Goal: Feedback & Contribution: Submit feedback/report problem

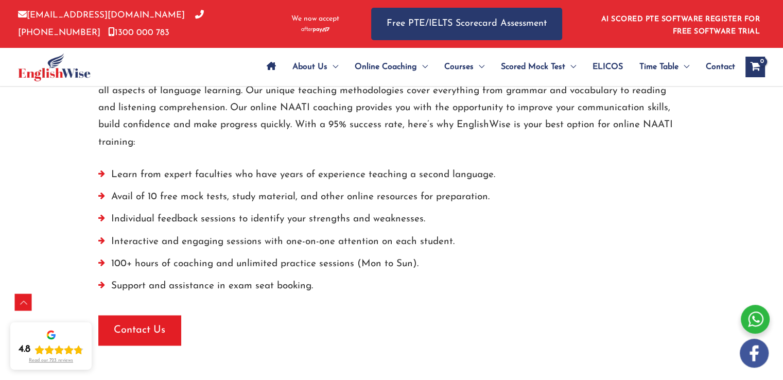
scroll to position [1612, 0]
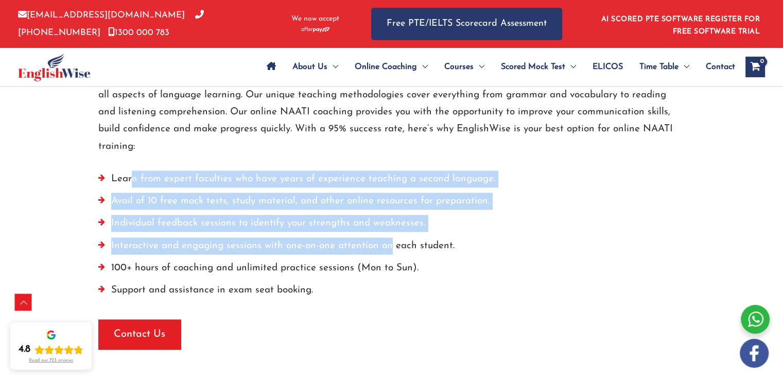
drag, startPoint x: 130, startPoint y: 157, endPoint x: 387, endPoint y: 225, distance: 266.6
click at [387, 225] on ul "Learn from expert faculties who have years of experience teaching a second lang…" at bounding box center [391, 237] width 587 height 134
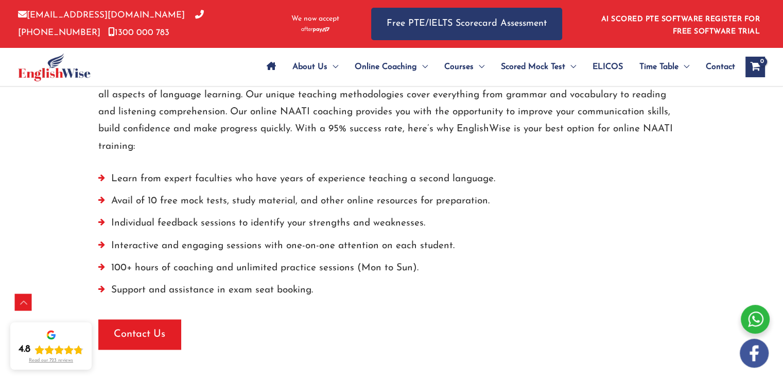
click at [217, 259] on li "100+ hours of coaching and unlimited practice sessions (Mon to Sun)." at bounding box center [391, 270] width 587 height 22
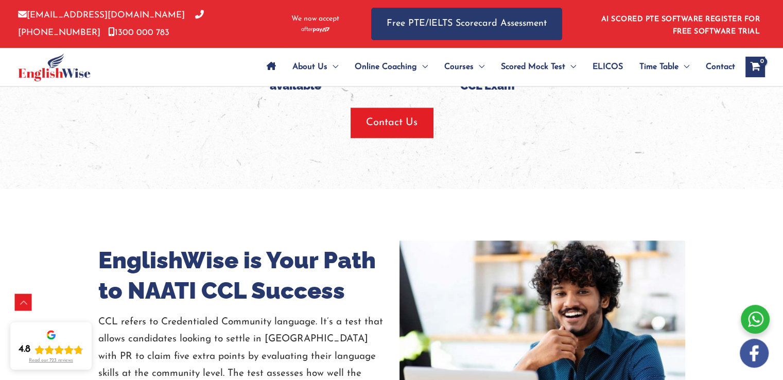
scroll to position [1183, 0]
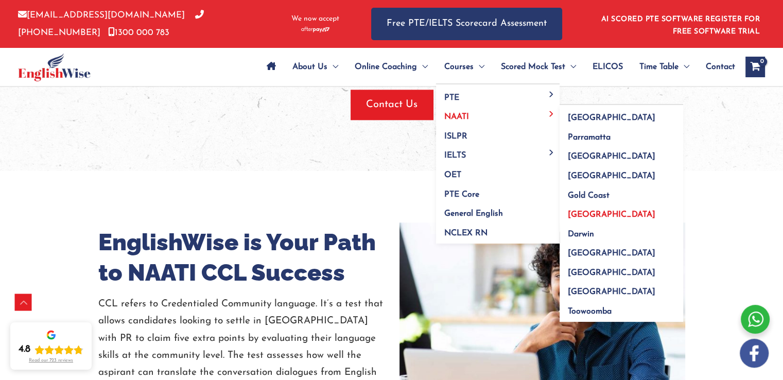
click at [581, 213] on span "[GEOGRAPHIC_DATA]" at bounding box center [611, 214] width 87 height 8
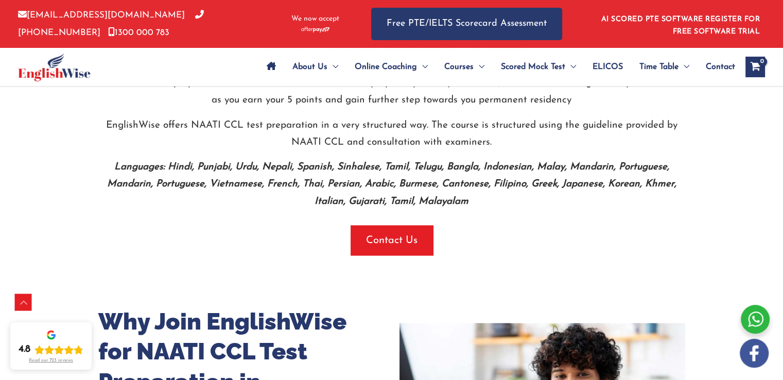
scroll to position [2058, 0]
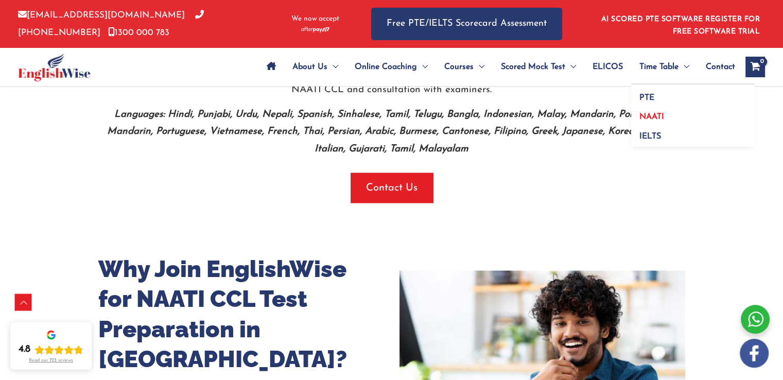
click at [652, 115] on span "NAATI" at bounding box center [651, 117] width 25 height 8
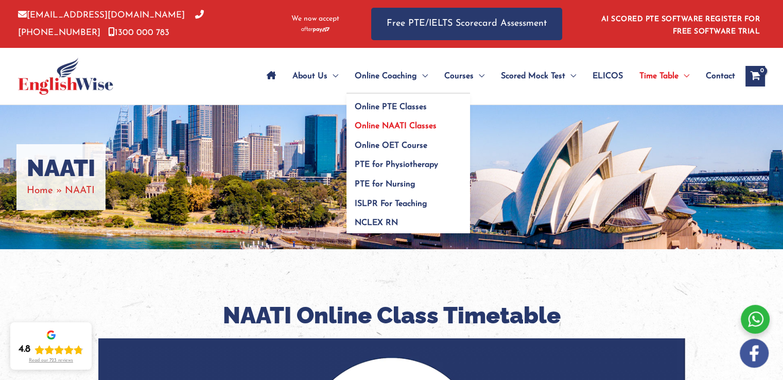
click at [408, 123] on span "Online NAATI Classes" at bounding box center [396, 126] width 82 height 8
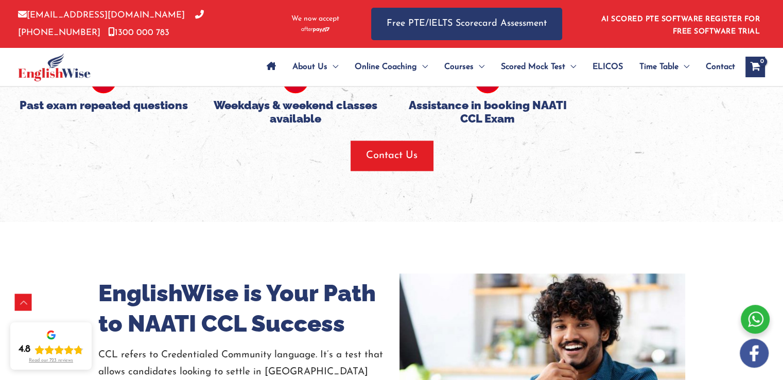
scroll to position [1132, 0]
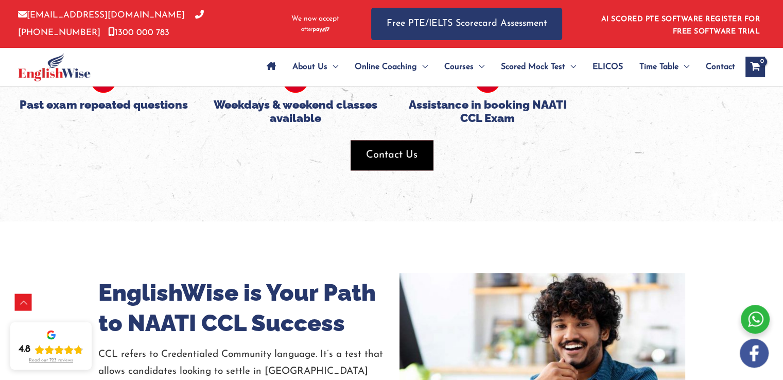
click at [390, 155] on span "Contact Us" at bounding box center [391, 155] width 51 height 14
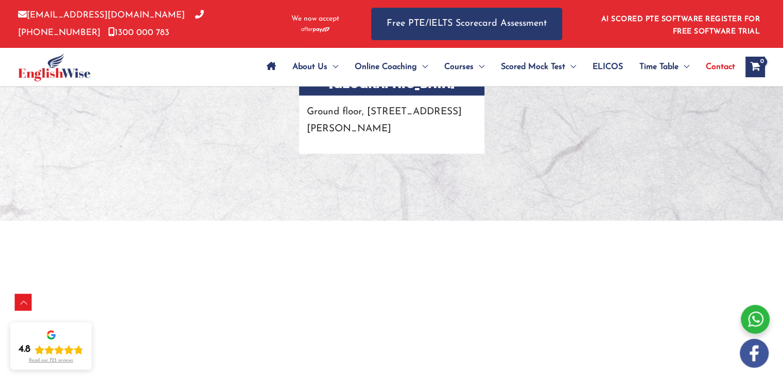
scroll to position [2161, 0]
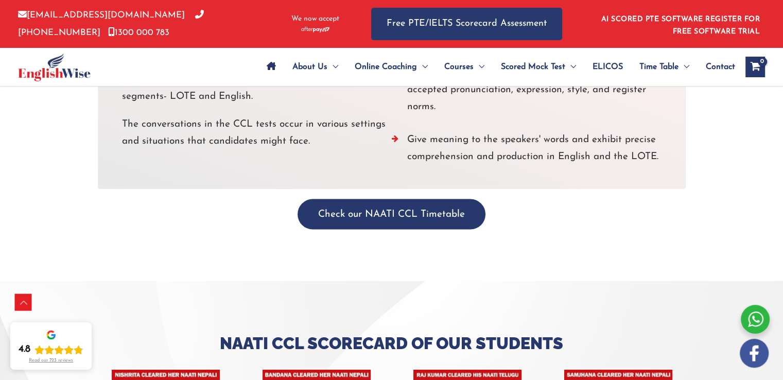
scroll to position [2167, 0]
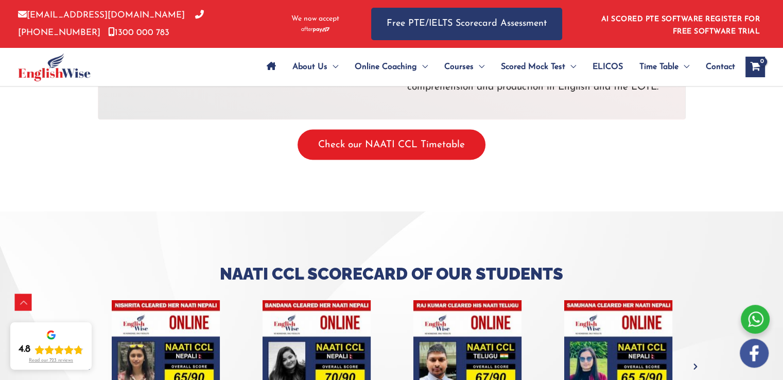
click at [414, 131] on button "Check our NAATI CCL Timetable" at bounding box center [391, 145] width 188 height 30
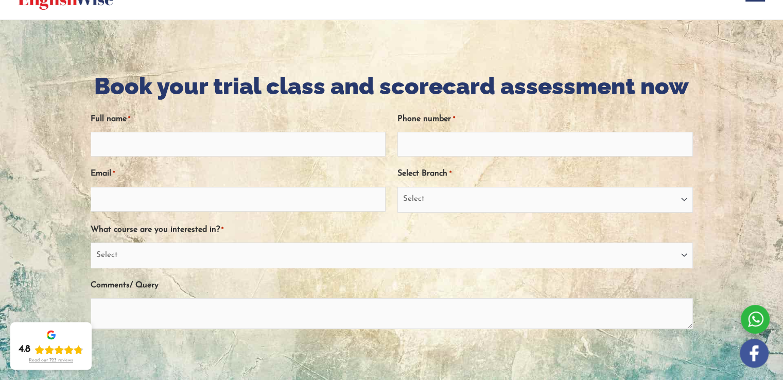
scroll to position [103, 0]
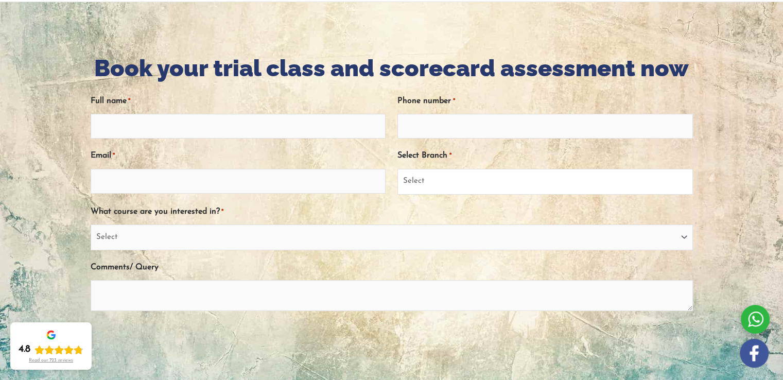
click at [473, 187] on select "Select Sydney City Center Sydney Parramatta EnglishWise Global Brisbane Gold Co…" at bounding box center [544, 182] width 295 height 26
select select "Western Australia"
click at [397, 169] on select "Select Sydney City Center Sydney Parramatta EnglishWise Global Brisbane Gold Co…" at bounding box center [544, 182] width 295 height 26
click at [165, 231] on select "Select PTE NAATI IELTS OET General English" at bounding box center [392, 237] width 602 height 26
select select "NAATI"
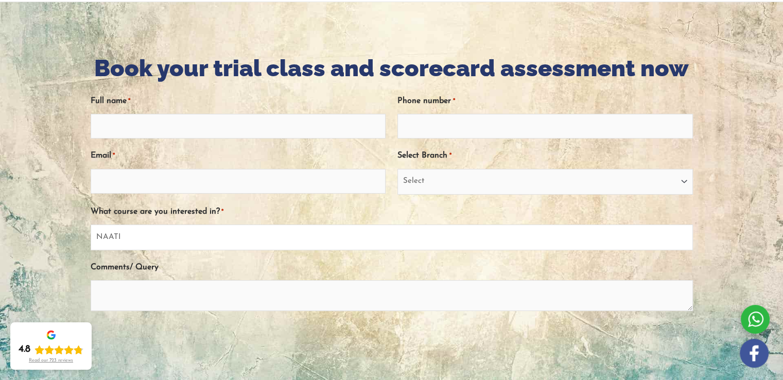
click at [91, 224] on select "Select PTE NAATI IELTS OET General English" at bounding box center [392, 237] width 602 height 26
click at [169, 291] on textarea "Comments/ Query" at bounding box center [392, 295] width 602 height 31
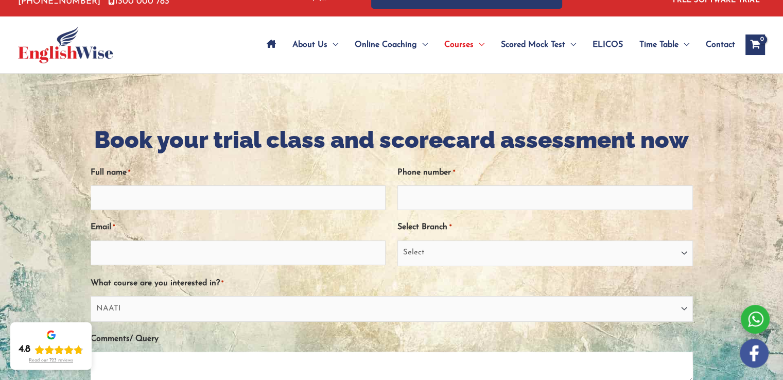
scroll to position [0, 0]
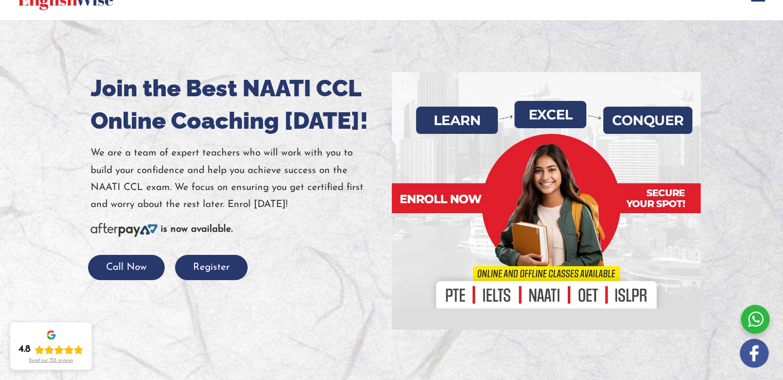
scroll to position [103, 0]
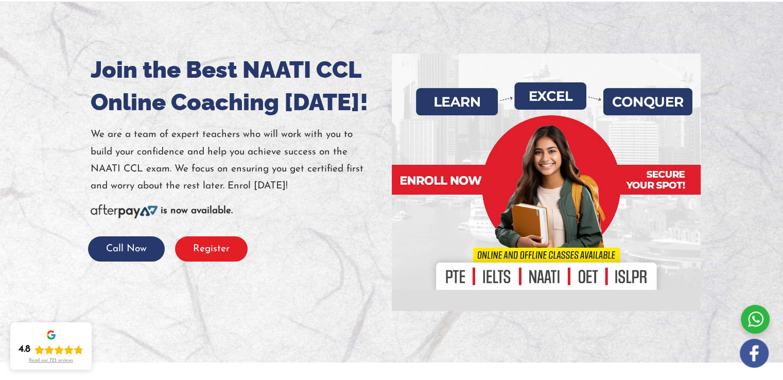
click at [219, 248] on button "Register" at bounding box center [211, 248] width 73 height 25
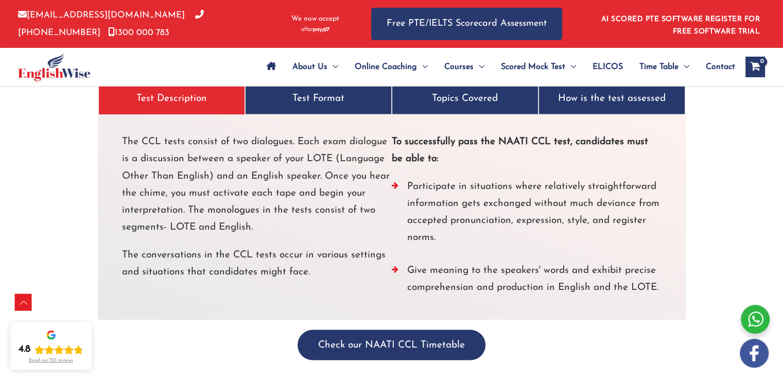
scroll to position [1955, 0]
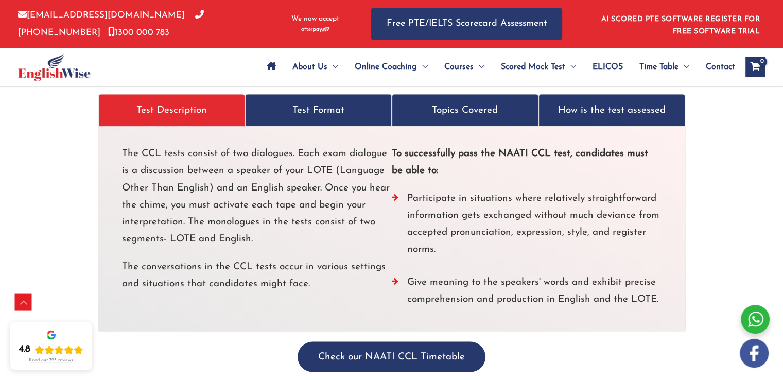
click at [338, 101] on p "Test Format" at bounding box center [318, 109] width 125 height 17
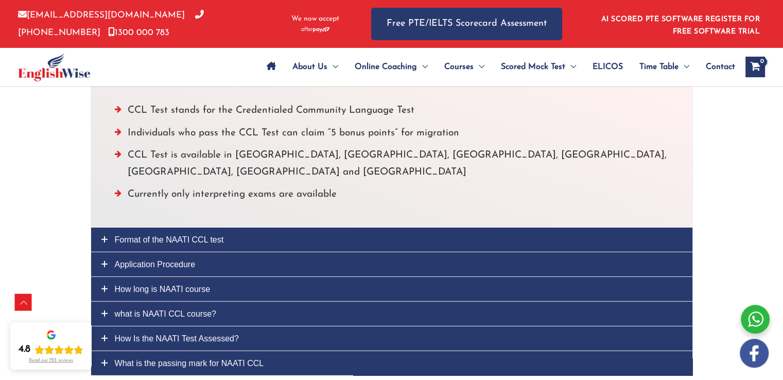
scroll to position [2727, 0]
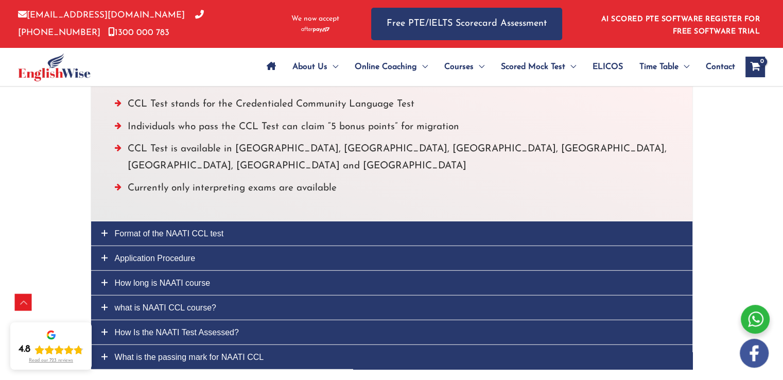
click at [173, 229] on span "Format of the NAATI CCL test" at bounding box center [169, 233] width 109 height 9
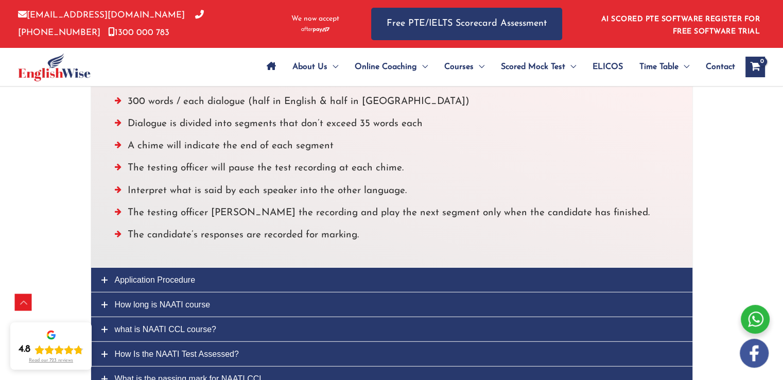
scroll to position [2779, 0]
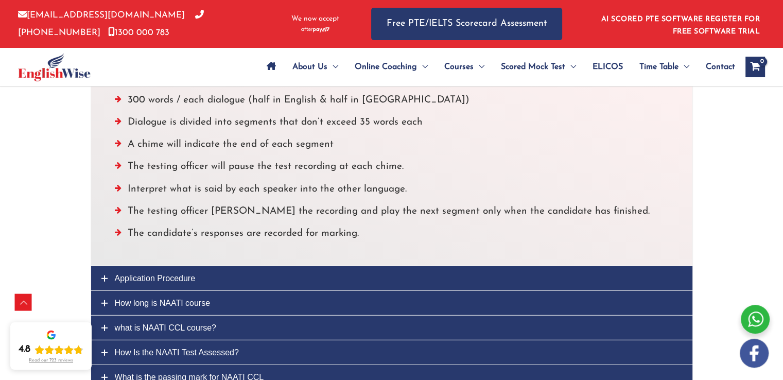
click at [181, 274] on span "Application Procedure" at bounding box center [155, 278] width 81 height 9
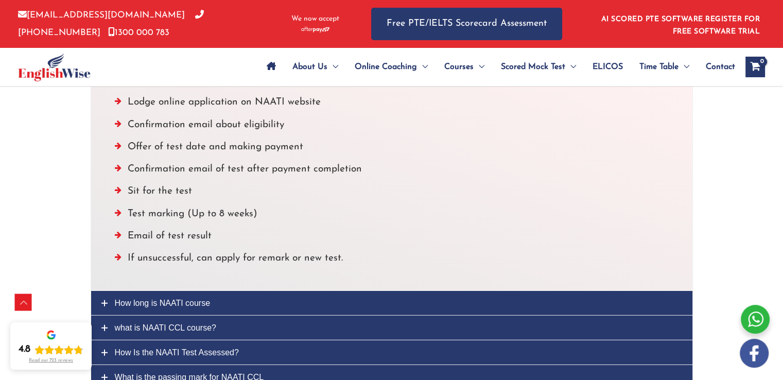
scroll to position [2830, 0]
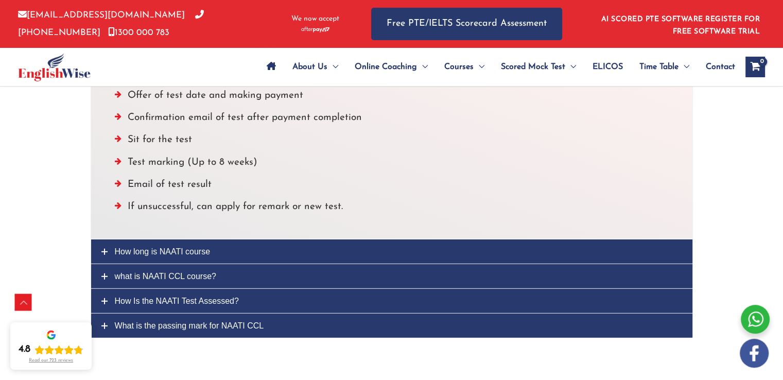
click at [196, 247] on span "How long is NAATI course" at bounding box center [163, 251] width 96 height 9
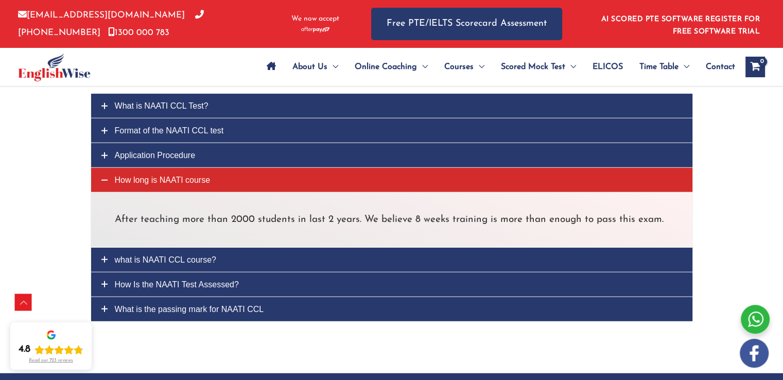
scroll to position [2676, 0]
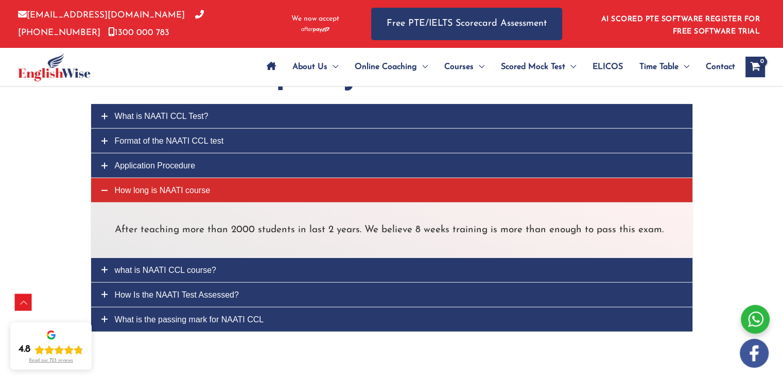
click at [205, 266] on span "what is NAATI CCL course?" at bounding box center [165, 270] width 101 height 9
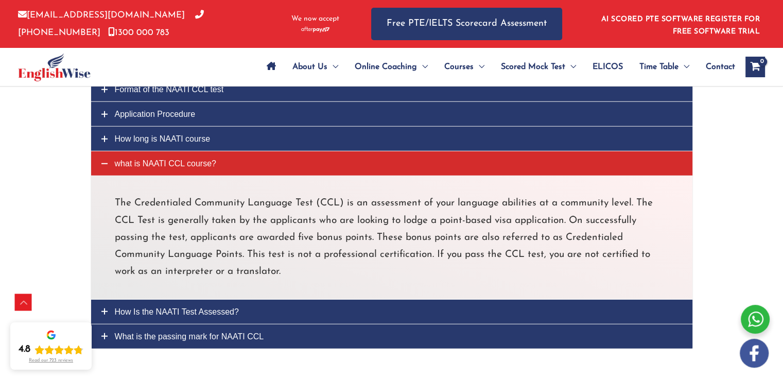
scroll to position [2779, 0]
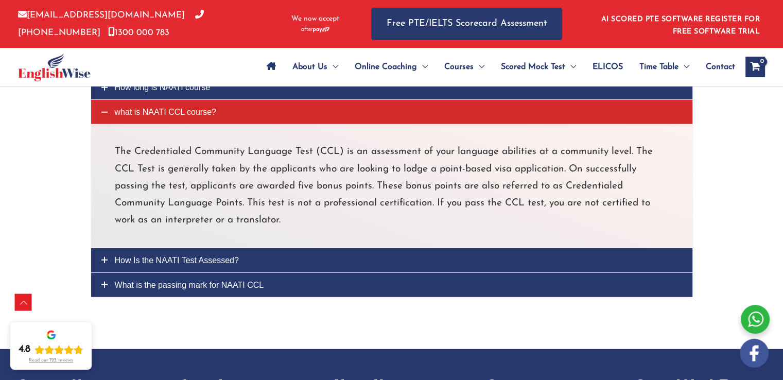
click at [220, 256] on span "How Is the NAATI Test Assessed?" at bounding box center [177, 260] width 124 height 9
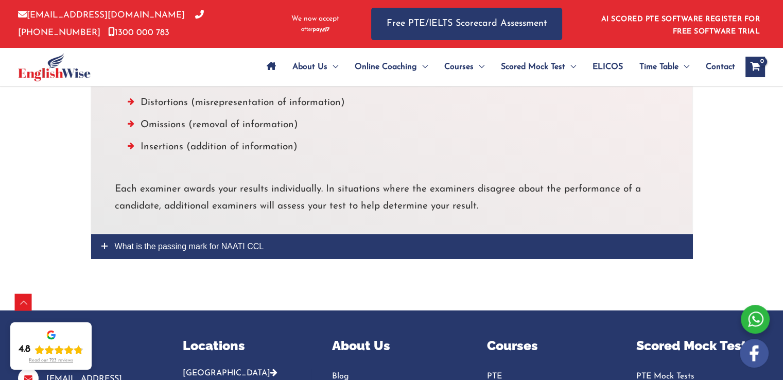
scroll to position [3036, 0]
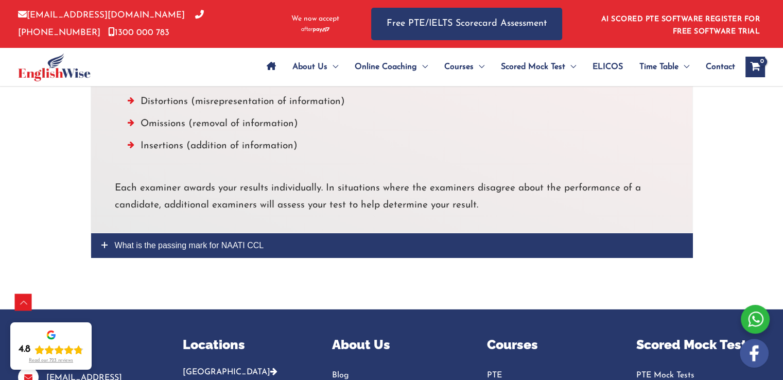
click at [215, 233] on link "What is the passing mark for NAATI CCL" at bounding box center [391, 245] width 601 height 24
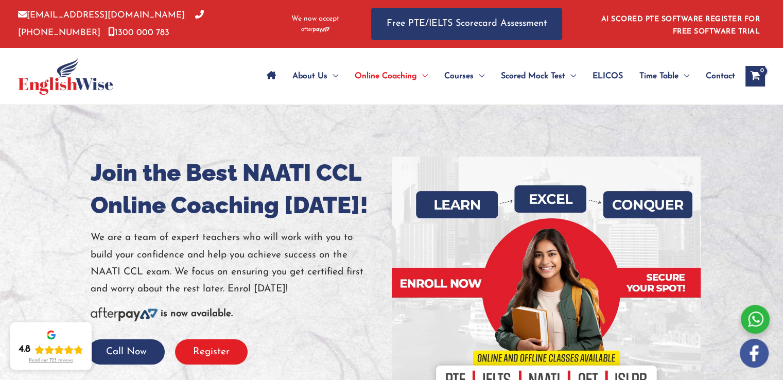
click at [217, 349] on button "Register" at bounding box center [211, 351] width 73 height 25
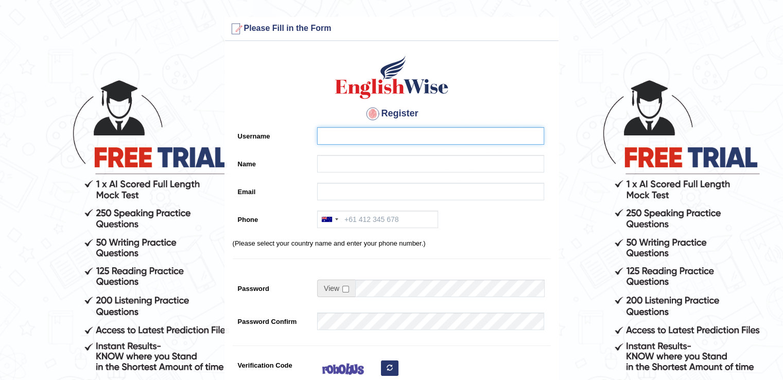
click at [347, 136] on input "Username" at bounding box center [430, 135] width 227 height 17
type input "Ikue"
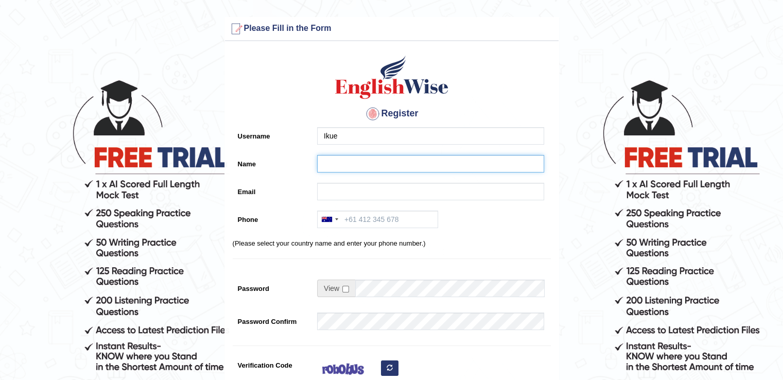
click at [336, 165] on input "Name" at bounding box center [430, 163] width 227 height 17
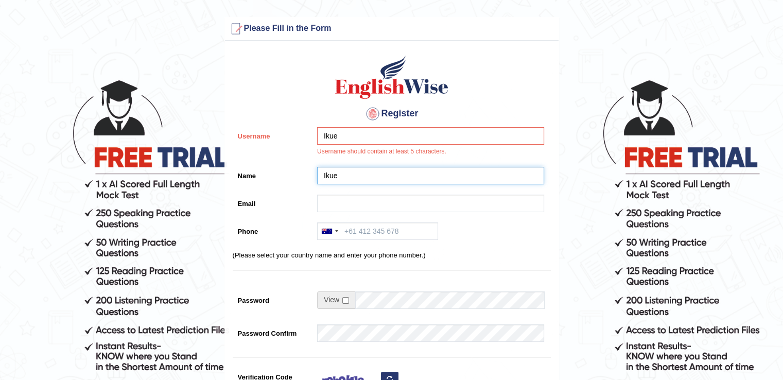
type input "Ikue"
click at [371, 136] on input "Ikue" at bounding box center [430, 135] width 227 height 17
click at [393, 169] on input "Ikue" at bounding box center [430, 175] width 227 height 17
click at [391, 134] on input "Ikue M" at bounding box center [430, 135] width 227 height 17
click at [399, 175] on input "Ikue" at bounding box center [430, 175] width 227 height 17
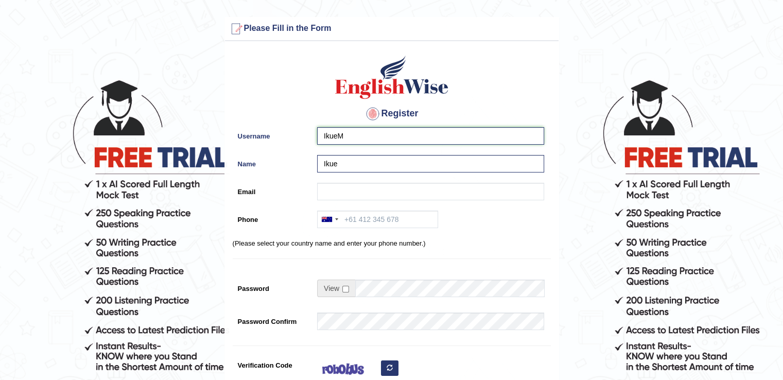
click at [339, 135] on input "IkueM" at bounding box center [430, 135] width 227 height 17
type input "Ikue_M"
click at [440, 169] on input "Ikue" at bounding box center [430, 163] width 227 height 17
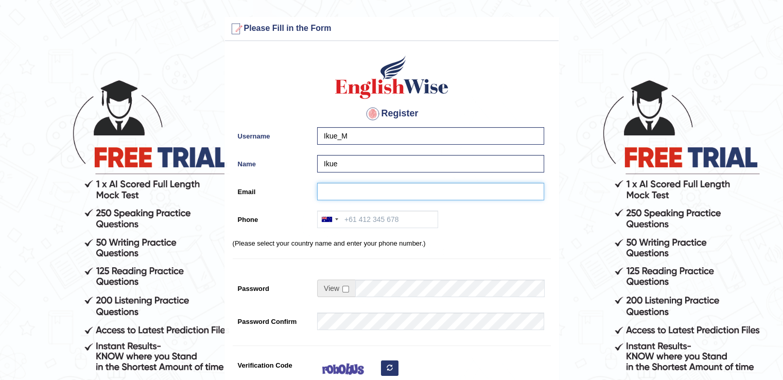
click at [376, 193] on input "Email" at bounding box center [430, 191] width 227 height 17
type input "carpculture@gmail.com"
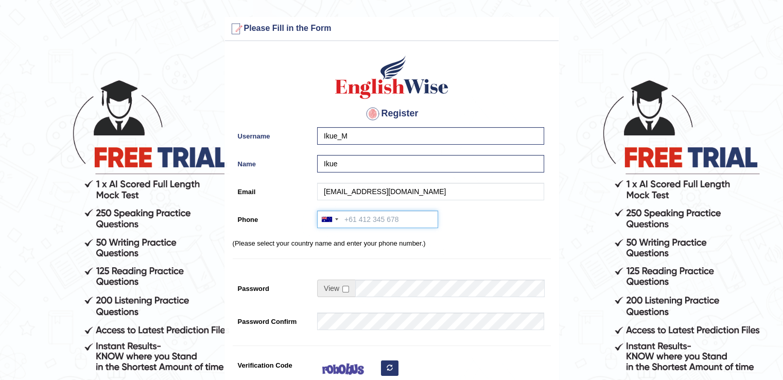
click at [371, 221] on input "Phone" at bounding box center [377, 218] width 121 height 17
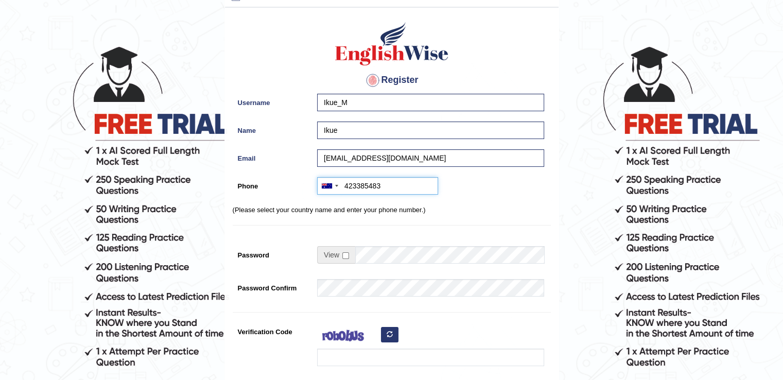
scroll to position [51, 0]
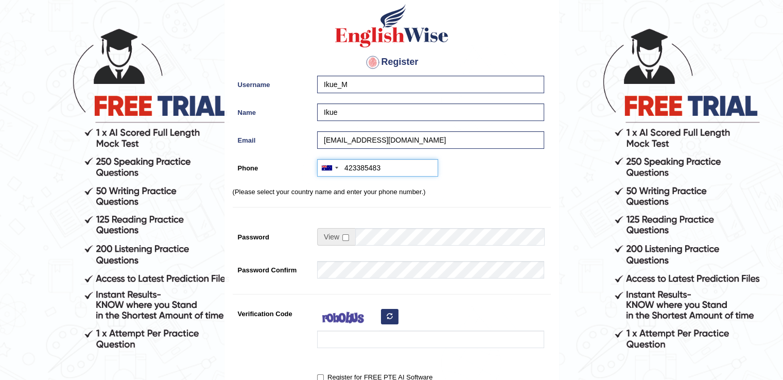
type input "423385483"
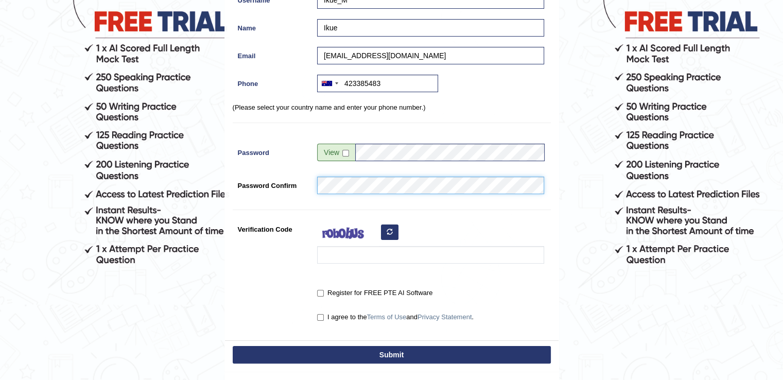
scroll to position [154, 0]
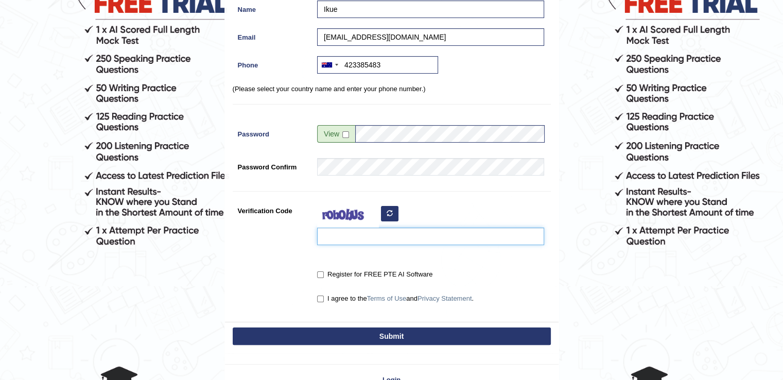
click at [346, 241] on input "Verification Code" at bounding box center [430, 235] width 227 height 17
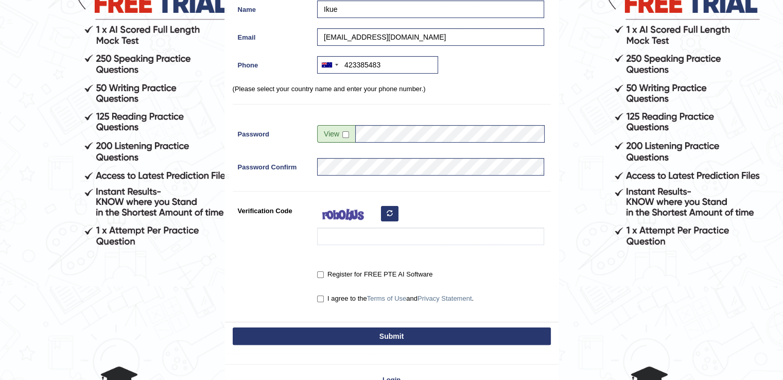
click at [393, 212] on button "button" at bounding box center [389, 213] width 17 height 15
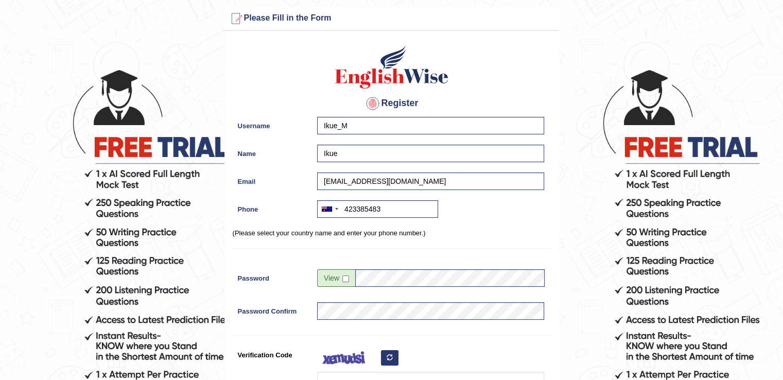
scroll to position [0, 0]
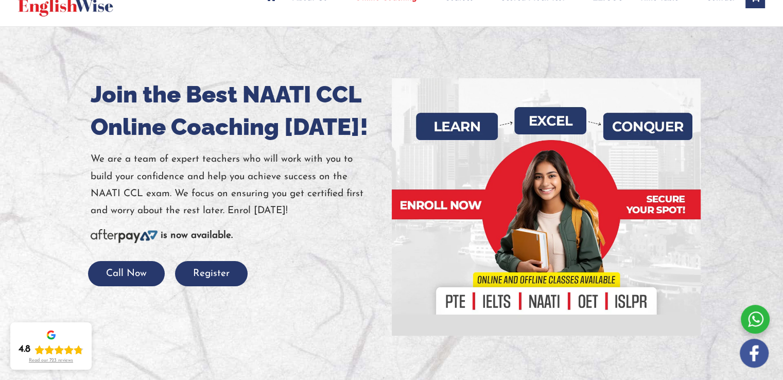
scroll to position [60, 0]
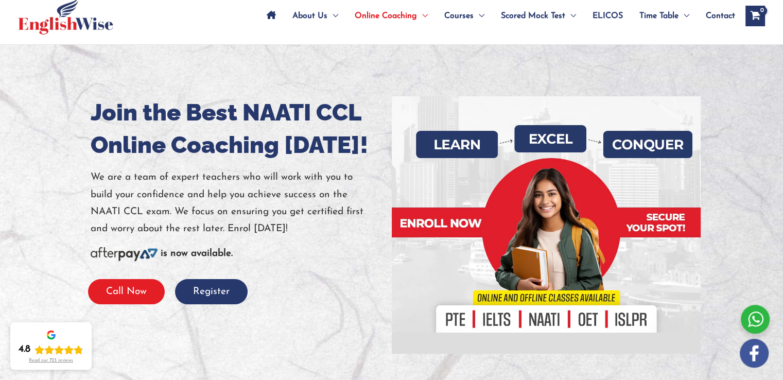
click at [123, 292] on button "Call Now" at bounding box center [126, 291] width 77 height 25
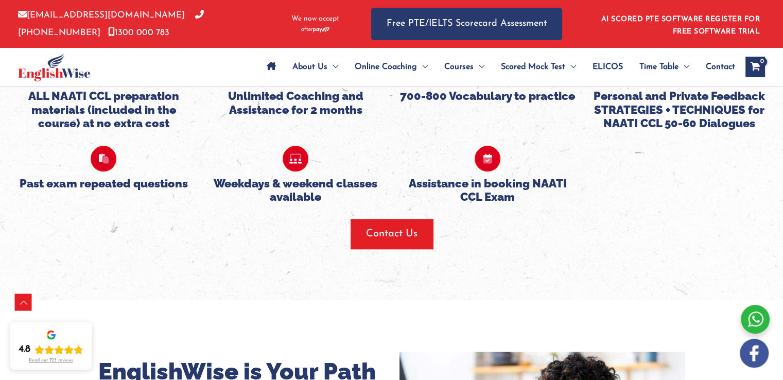
scroll to position [1038, 0]
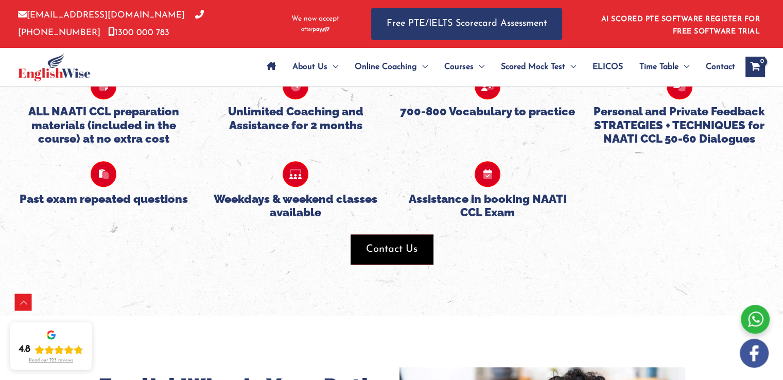
click at [395, 244] on span "Contact Us" at bounding box center [391, 249] width 51 height 14
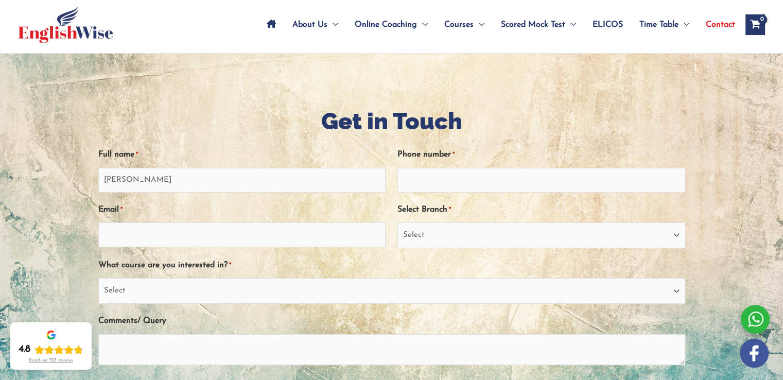
type input "Ikue Murayama"
click at [459, 184] on input "Phone number *" at bounding box center [541, 180] width 288 height 25
type input "0423385483"
click at [310, 240] on input "Email *" at bounding box center [242, 234] width 288 height 25
type input "carpculture@gmail.com"
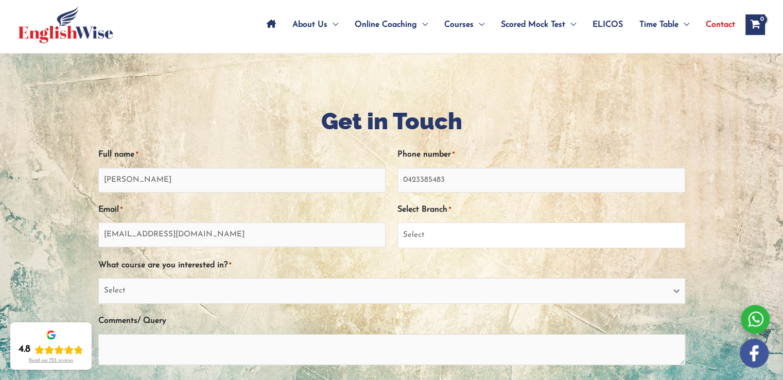
click at [445, 237] on select "Select Sydney City Center Sydney Parramatta EnglishWise Global Brisbane Gold Co…" at bounding box center [541, 235] width 288 height 26
select select "Western Australia"
click at [397, 222] on select "Select Sydney City Center Sydney Parramatta EnglishWise Global Brisbane Gold Co…" at bounding box center [541, 235] width 288 height 26
click at [202, 299] on select "Select PTE NAATI IELTS OET General English" at bounding box center [391, 291] width 587 height 26
select select "NAATI"
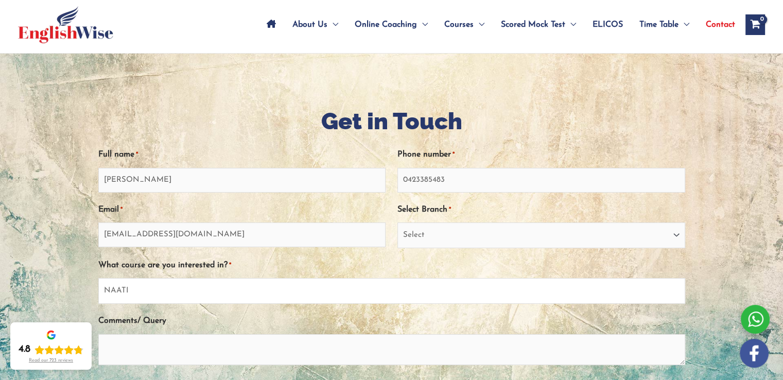
click at [98, 278] on select "Select PTE NAATI IELTS OET General English" at bounding box center [391, 291] width 587 height 26
click at [202, 347] on textarea "Comments/ Query" at bounding box center [391, 349] width 587 height 31
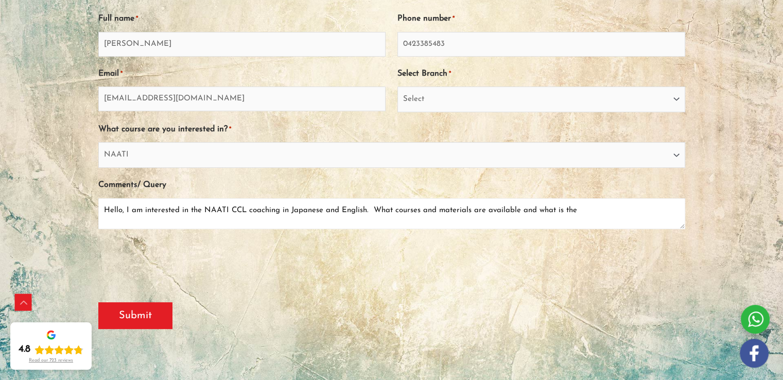
scroll to position [206, 0]
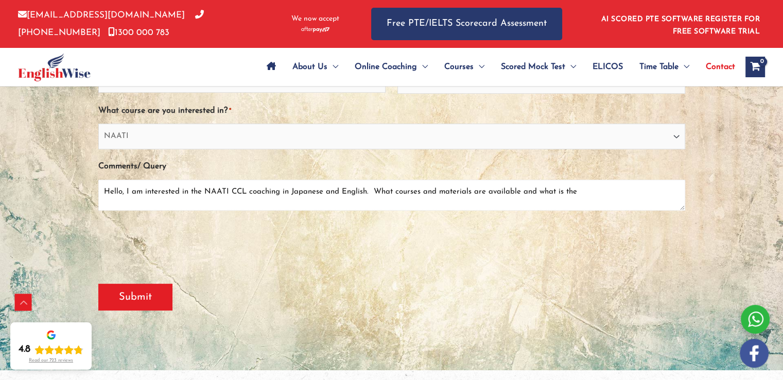
drag, startPoint x: 147, startPoint y: 188, endPoint x: 656, endPoint y: 184, distance: 508.9
click at [656, 184] on textarea "Hello, I am interested in the NAATI CCL coaching in Japanese and English. What …" at bounding box center [391, 195] width 587 height 31
click at [287, 191] on textarea "Hello, I am interested in the NAATI CCL coaching in Japanese and English. What …" at bounding box center [391, 195] width 587 height 31
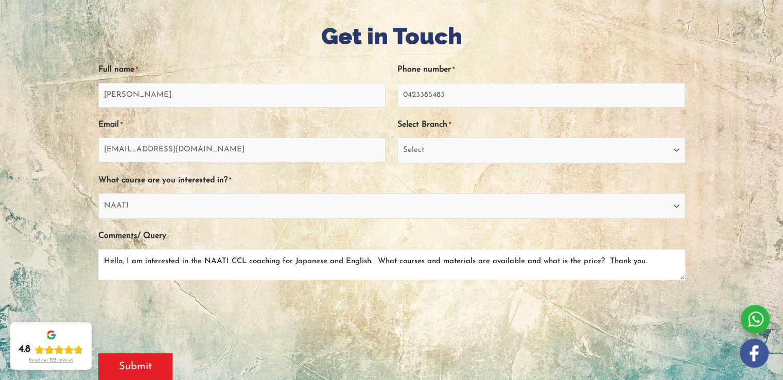
scroll to position [154, 0]
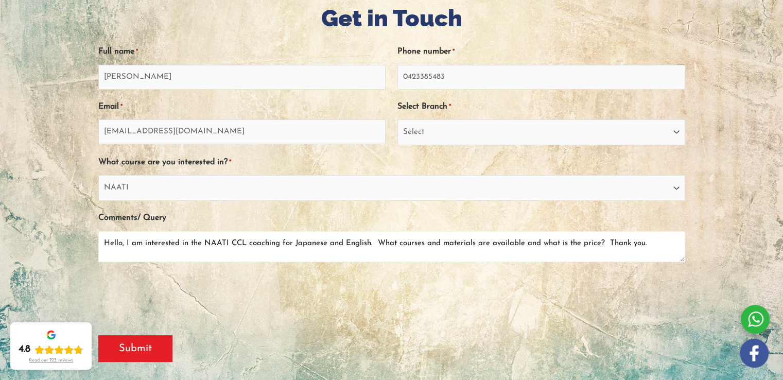
click at [397, 243] on textarea "Hello, I am interested in the NAATI CCL coaching for Japanese and English. What…" at bounding box center [391, 246] width 587 height 31
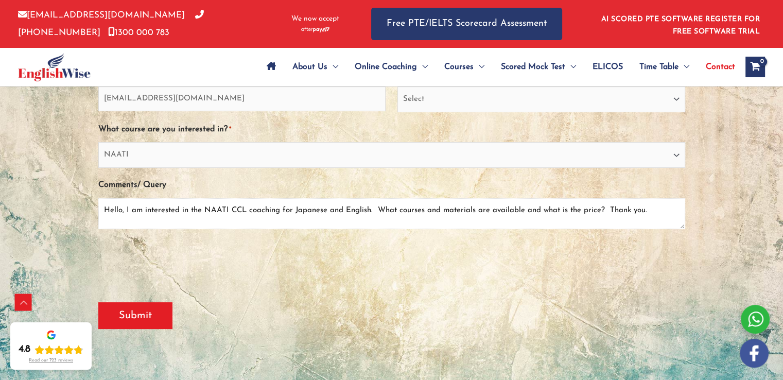
scroll to position [206, 0]
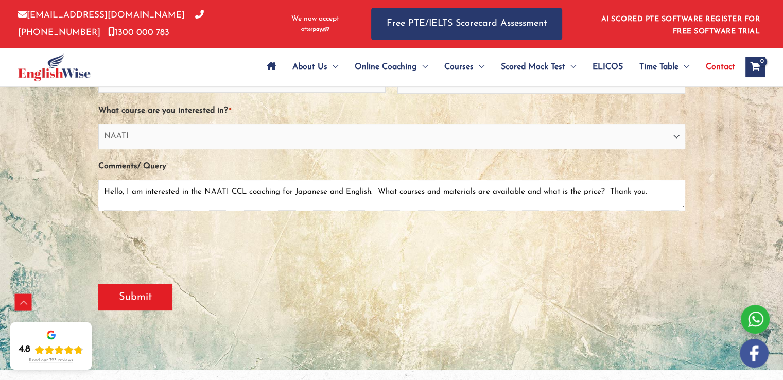
type textarea "Hello, I am interested in the NAATI CCL coaching for Japanese and English. What…"
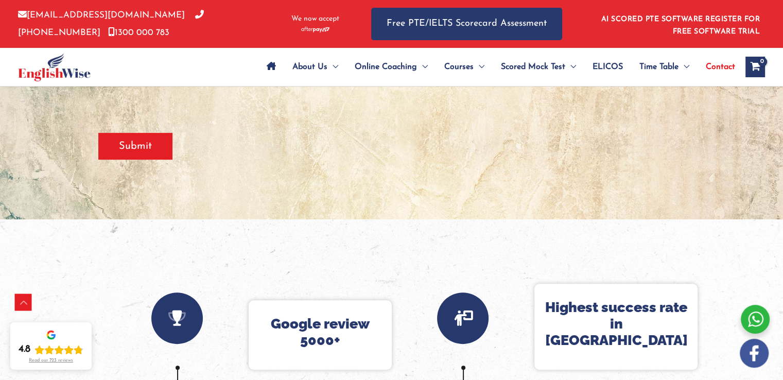
scroll to position [360, 0]
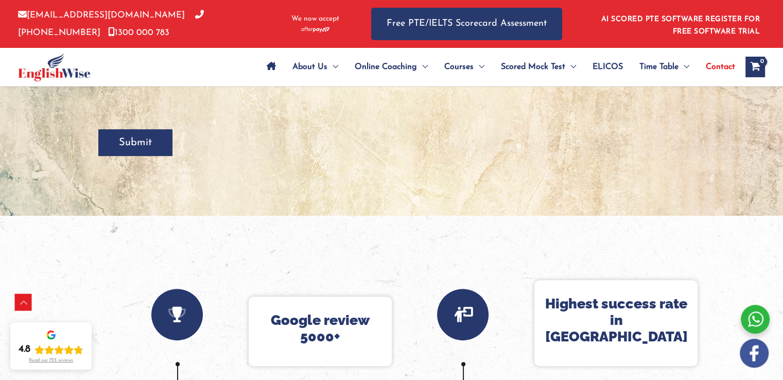
click at [146, 141] on input "Submit" at bounding box center [135, 142] width 74 height 27
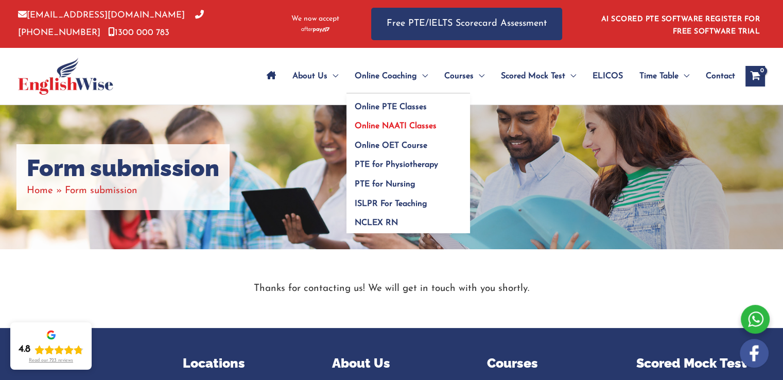
click at [401, 124] on span "Online NAATI Classes" at bounding box center [396, 126] width 82 height 8
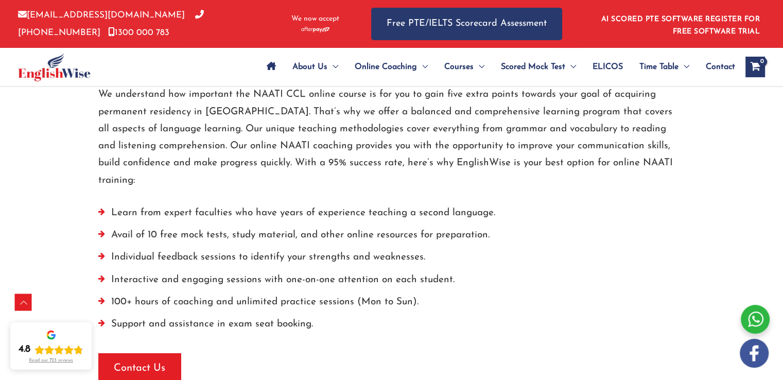
scroll to position [1595, 0]
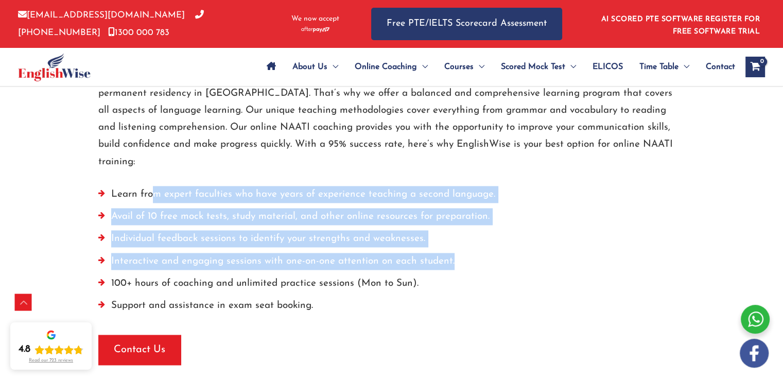
drag, startPoint x: 150, startPoint y: 175, endPoint x: 543, endPoint y: 243, distance: 398.5
click at [543, 243] on ul "Learn from expert faculties who have years of experience teaching a second lang…" at bounding box center [391, 253] width 587 height 134
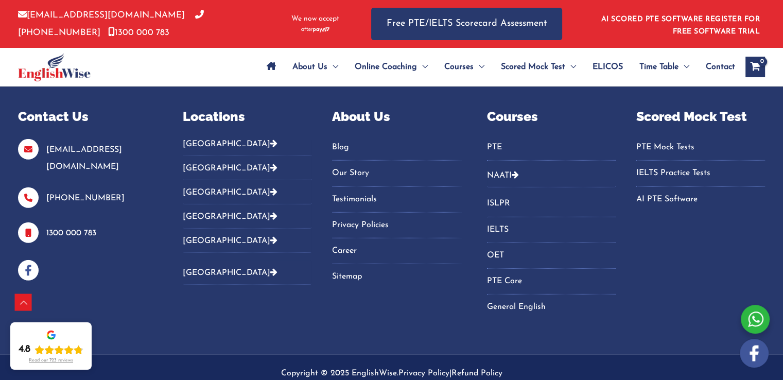
scroll to position [3117, 0]
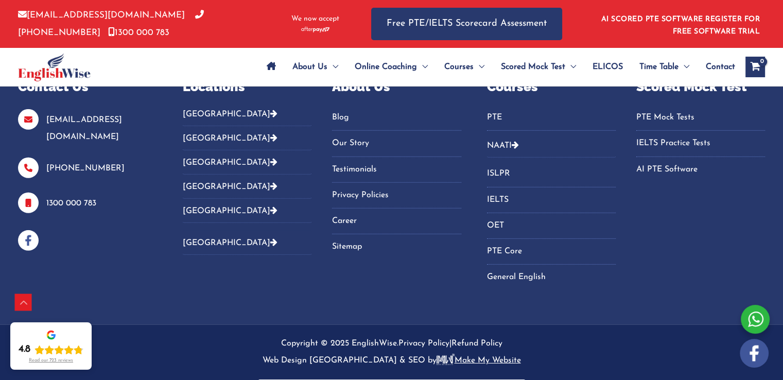
click at [757, 65] on icon "View Shopping Cart, empty" at bounding box center [755, 67] width 12 height 11
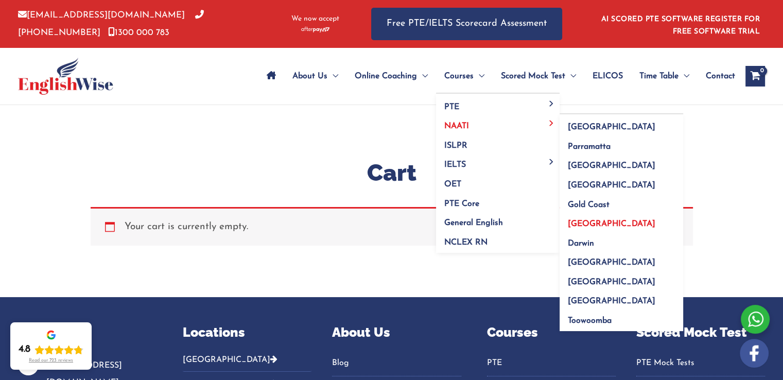
click at [580, 222] on span "[GEOGRAPHIC_DATA]" at bounding box center [611, 224] width 87 height 8
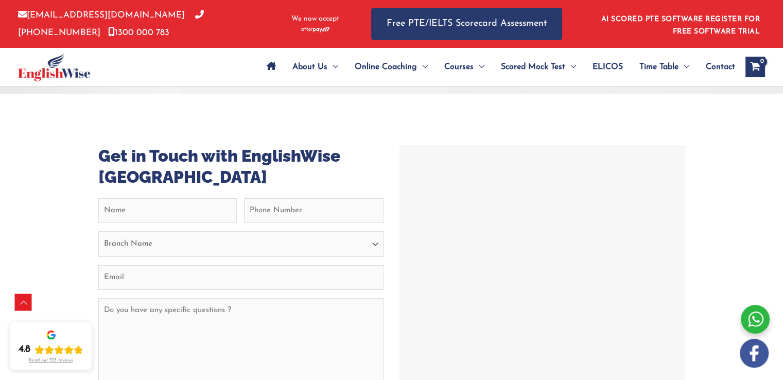
scroll to position [3499, 0]
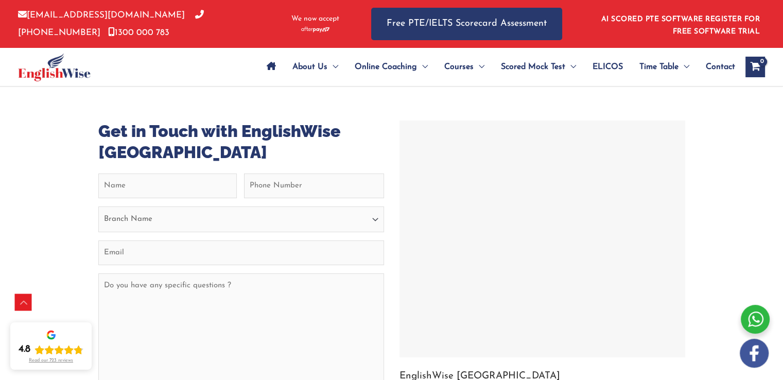
click at [449, 140] on div at bounding box center [542, 239] width 280 height 232
